Goal: Entertainment & Leisure: Consume media (video, audio)

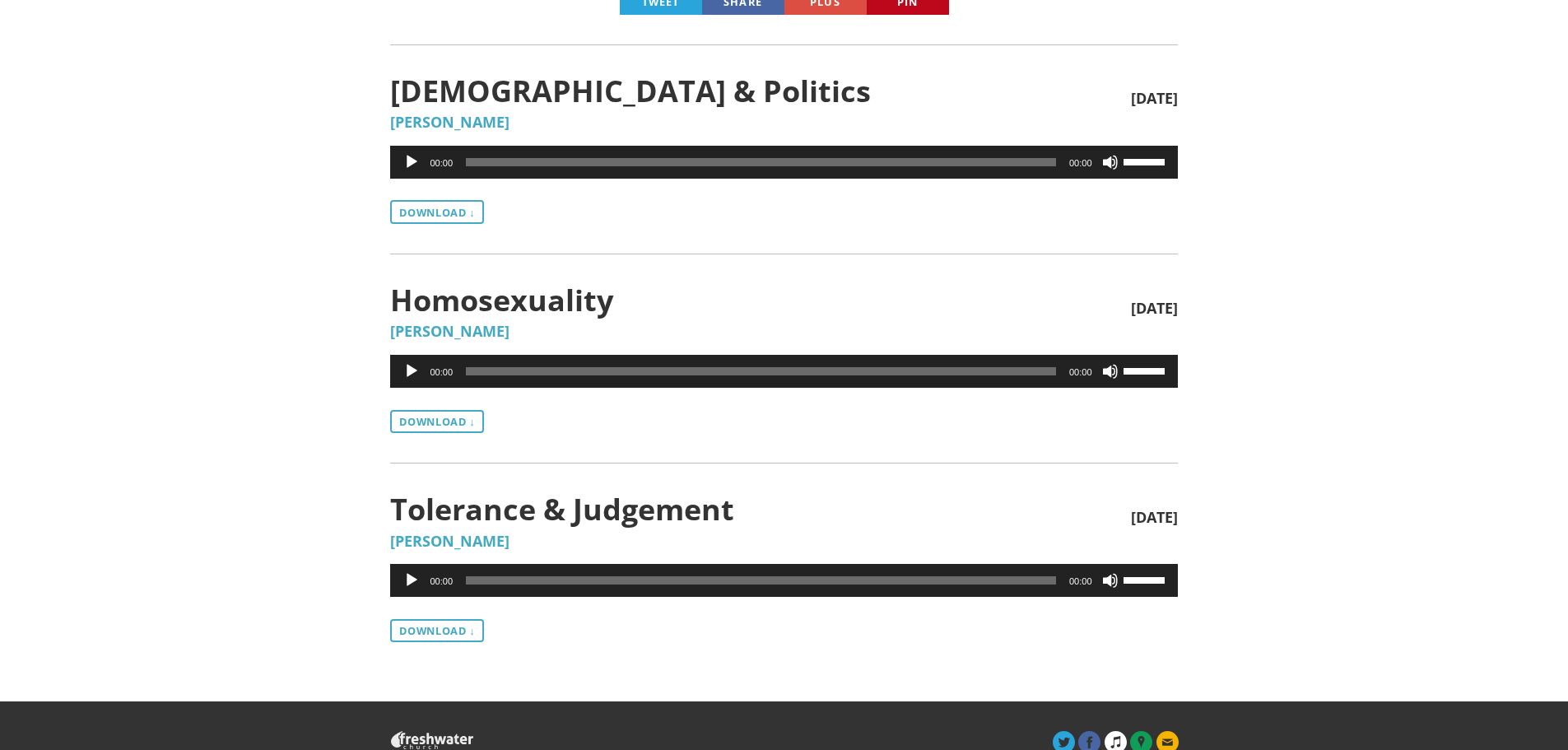
scroll to position [494, 0]
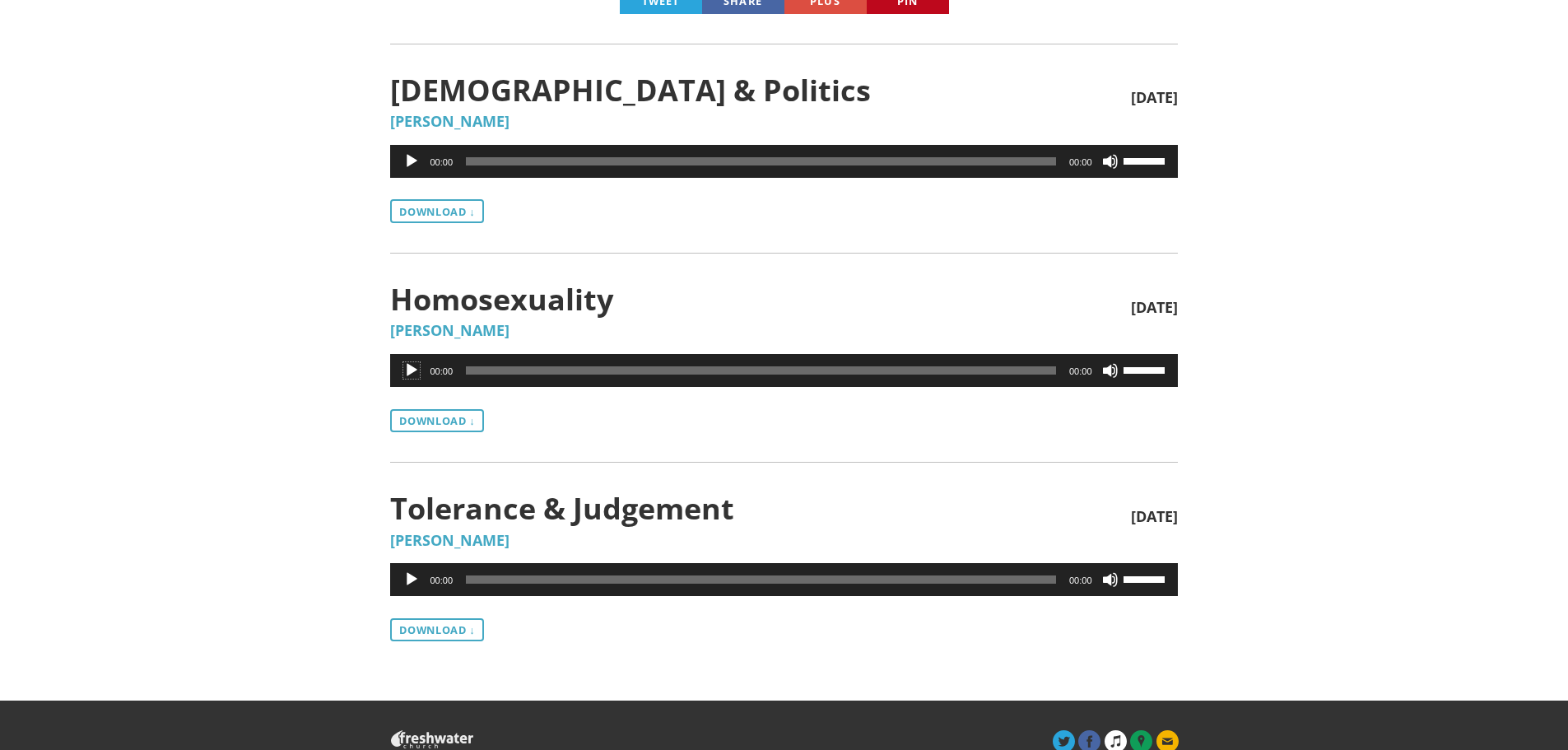
click at [407, 364] on button "Play" at bounding box center [411, 371] width 17 height 17
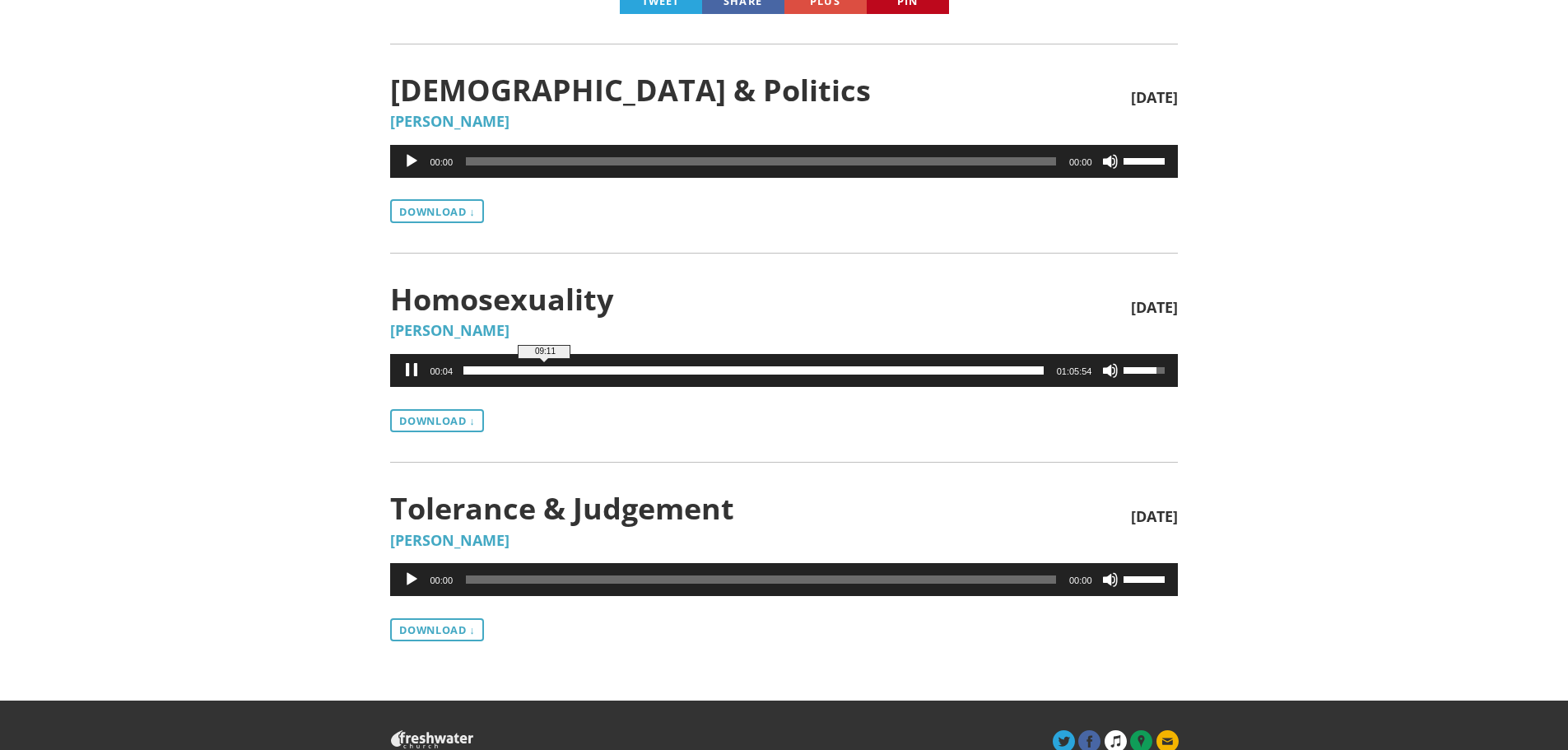
click at [547, 370] on span "09:11" at bounding box center [755, 371] width 577 height 8
click at [520, 369] on span "06:06" at bounding box center [755, 371] width 577 height 8
click at [748, 371] on span "32:12" at bounding box center [755, 371] width 577 height 8
click at [756, 368] on span "33:02" at bounding box center [755, 371] width 577 height 8
click at [827, 370] on span "41:18" at bounding box center [755, 371] width 577 height 8
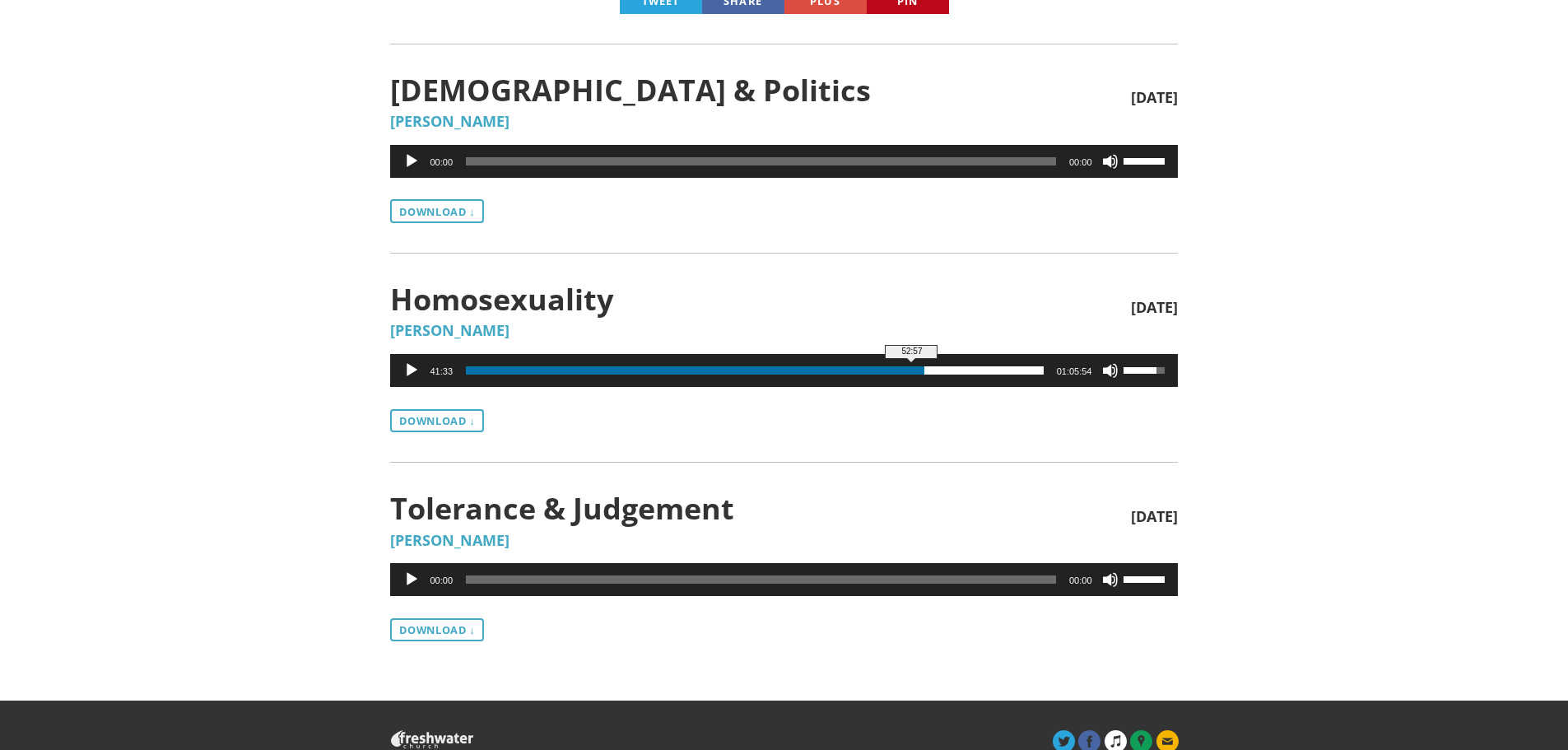
click at [930, 369] on span "52:57" at bounding box center [755, 371] width 577 height 8
drag, startPoint x: 923, startPoint y: 373, endPoint x: 936, endPoint y: 374, distance: 13.0
click at [936, 374] on span "53:36" at bounding box center [755, 371] width 577 height 8
click at [986, 370] on span "59:20" at bounding box center [755, 371] width 577 height 8
click at [414, 371] on button "Pause" at bounding box center [411, 371] width 17 height 17
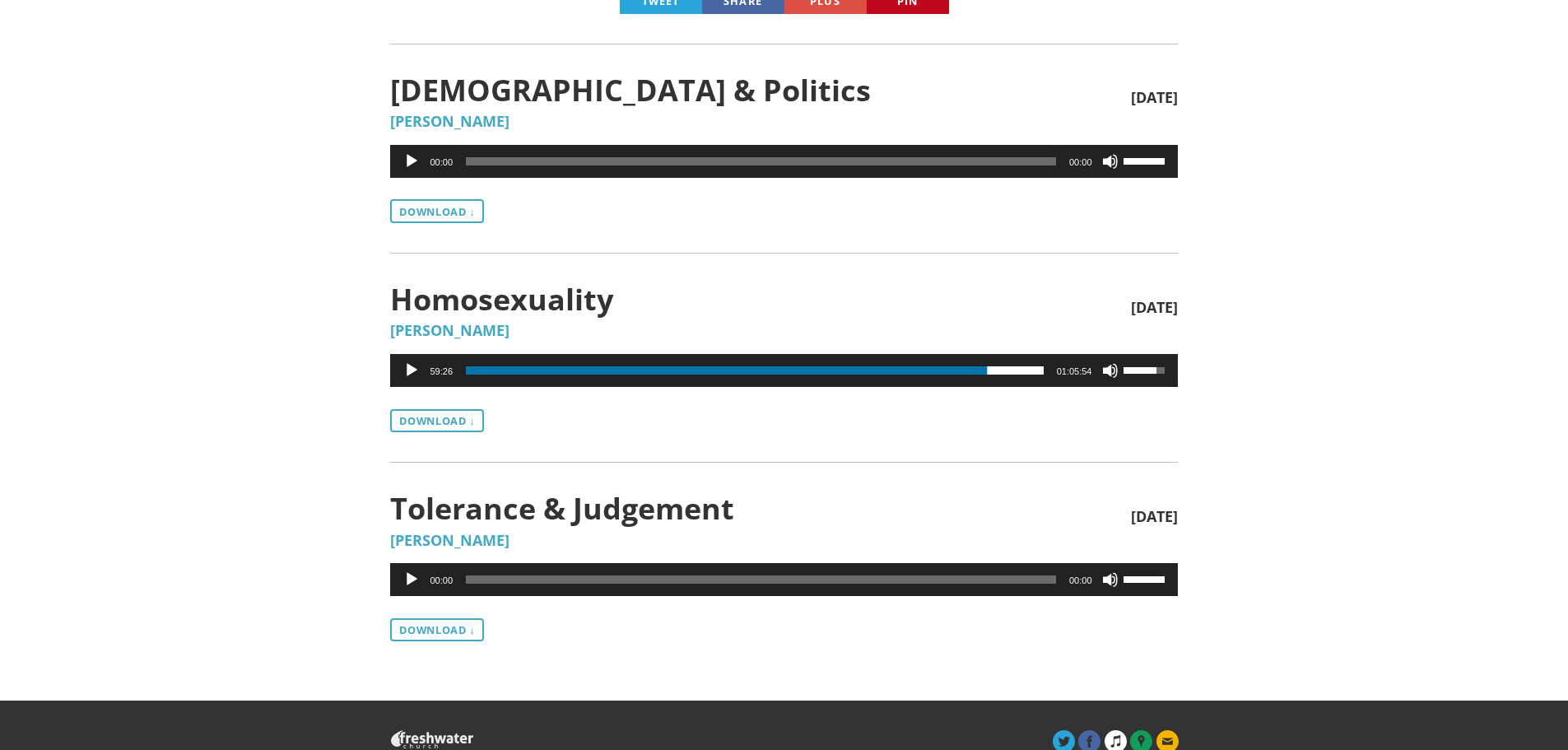
click at [409, 162] on button "Play" at bounding box center [411, 161] width 17 height 17
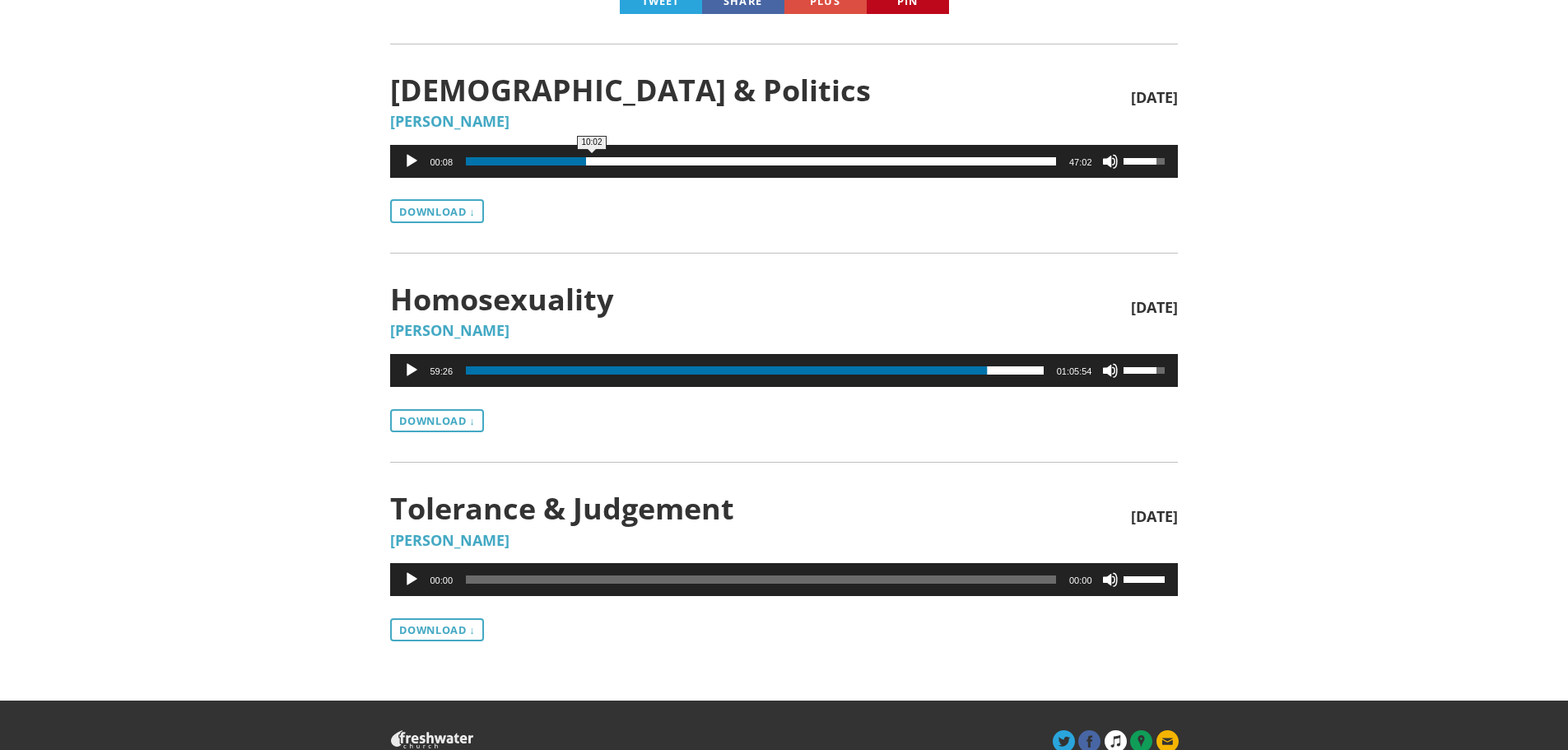
click at [591, 164] on span "10:02" at bounding box center [761, 161] width 590 height 8
click at [745, 162] on span "22:14" at bounding box center [761, 161] width 590 height 8
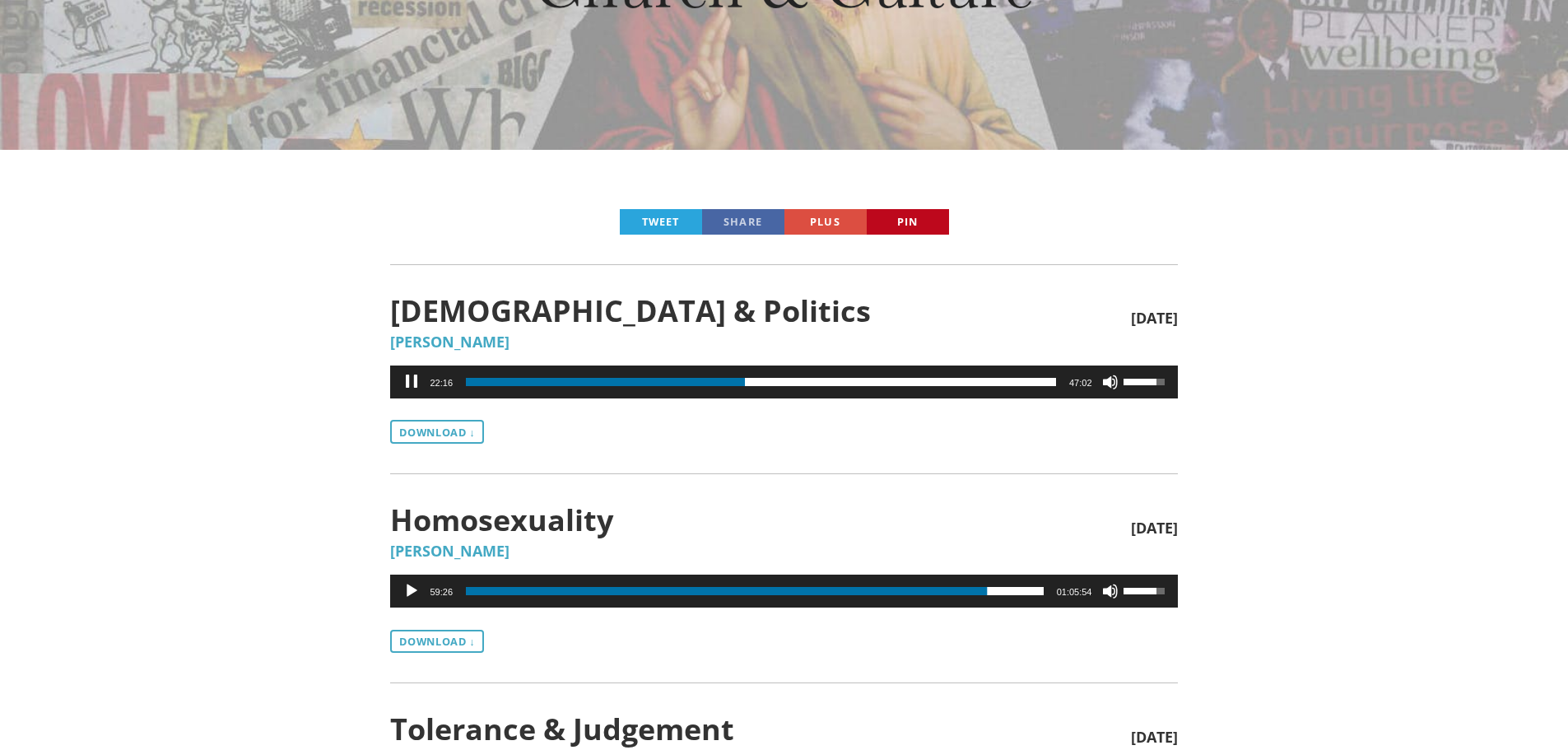
scroll to position [247, 0]
